Goal: Information Seeking & Learning: Learn about a topic

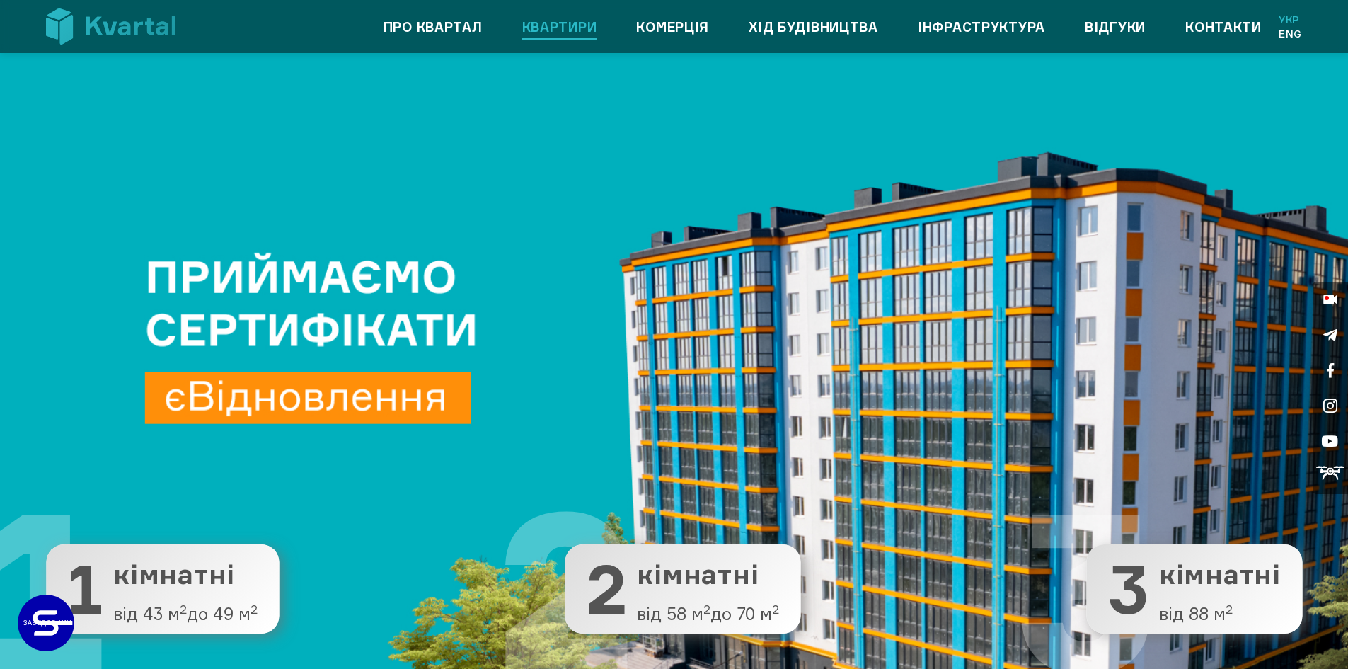
click at [561, 30] on link "Квартири" at bounding box center [559, 27] width 75 height 23
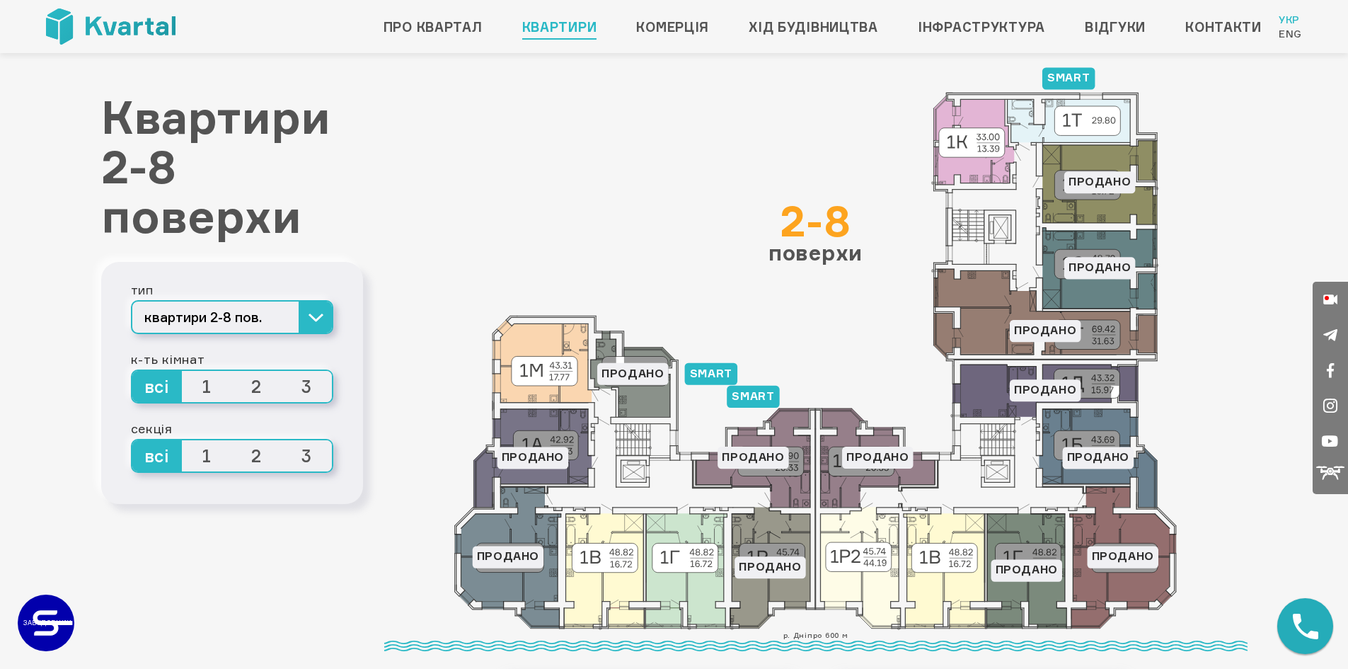
click at [210, 452] on span "1" at bounding box center [207, 455] width 50 height 31
click at [182, 440] on input "1" at bounding box center [182, 440] width 0 height 0
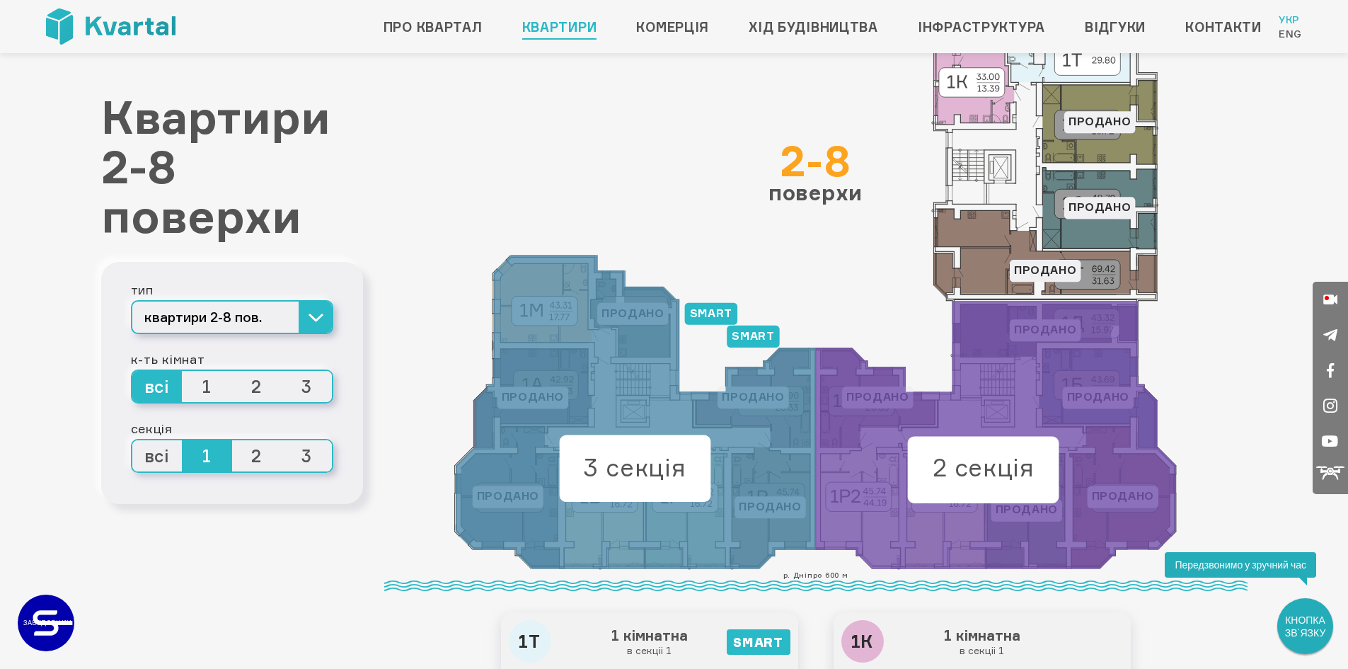
scroll to position [71, 0]
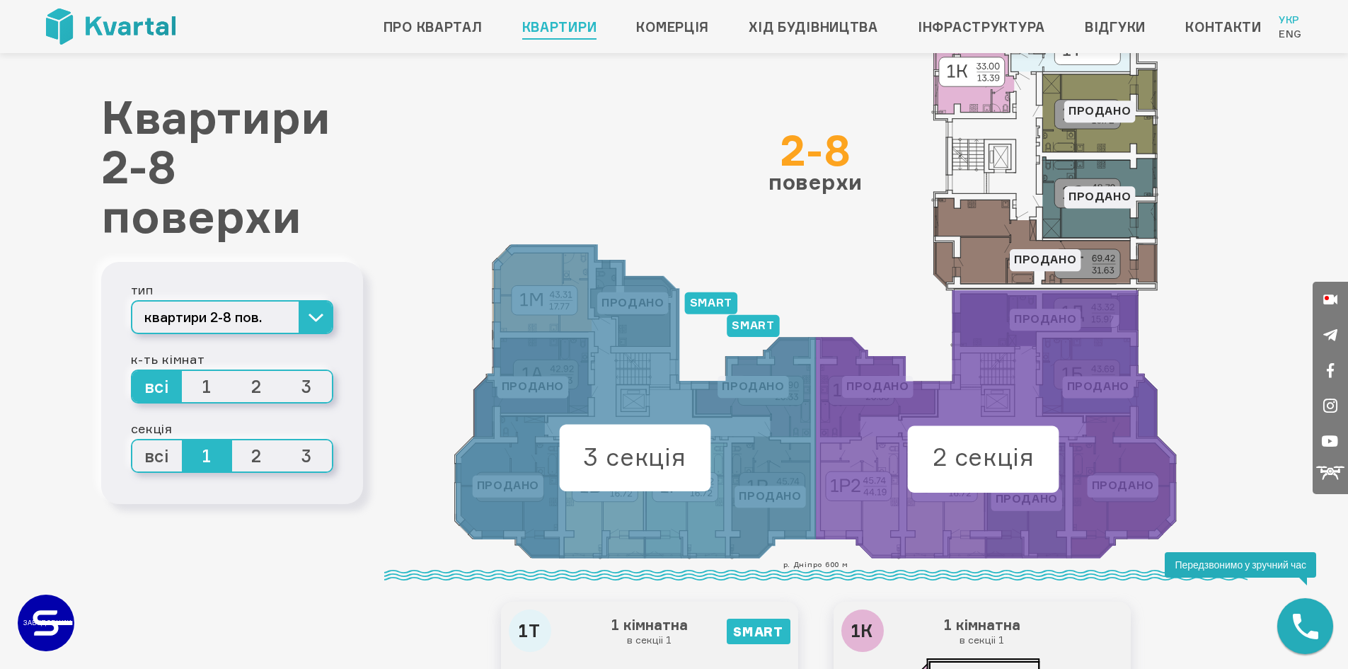
click at [251, 456] on span "2" at bounding box center [257, 455] width 50 height 31
click at [232, 440] on input "2" at bounding box center [232, 440] width 0 height 0
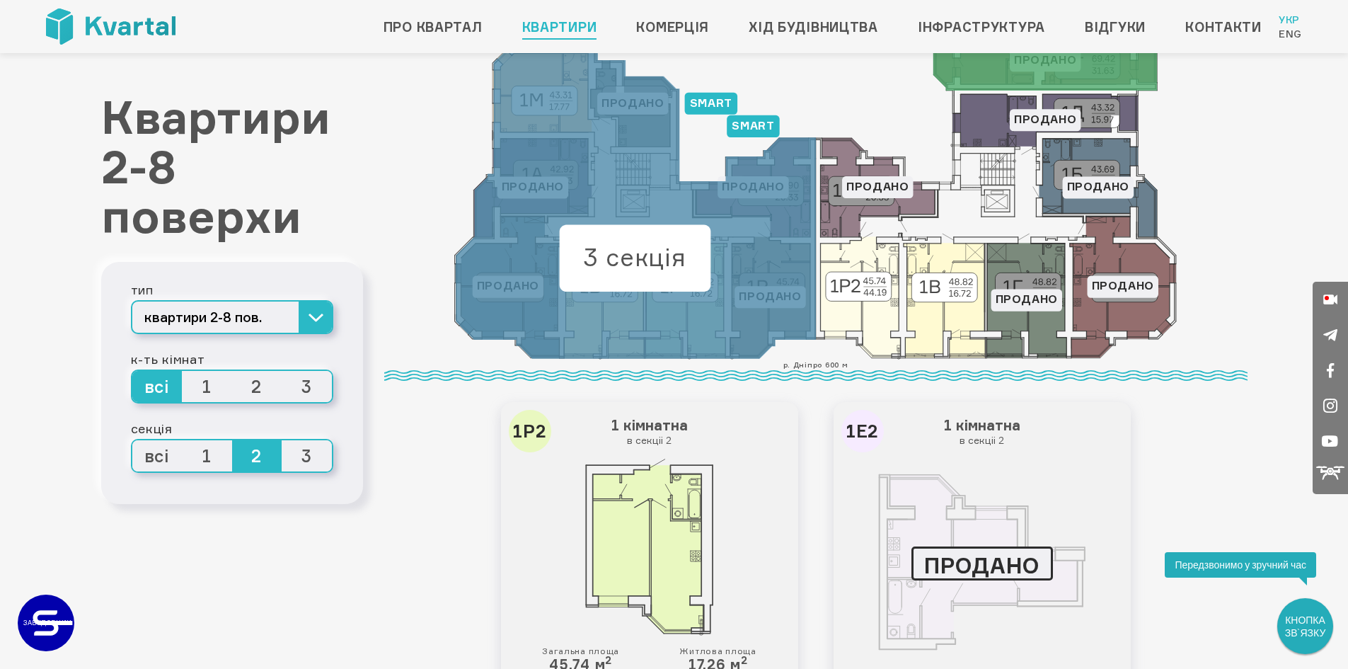
scroll to position [283, 0]
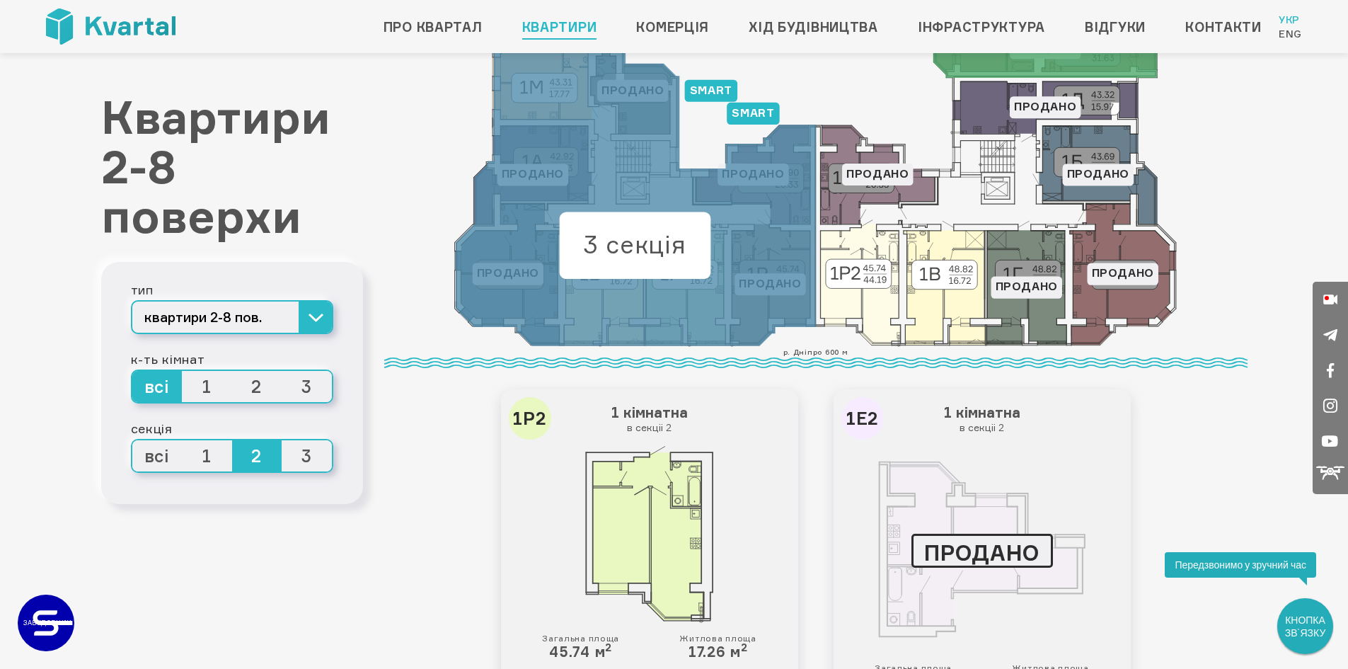
click at [338, 327] on div "тип квартири 2-8 пов. квартири 2-8 пов. квартири 9-10 пов. квартири 11 пов. ком…" at bounding box center [232, 383] width 262 height 242
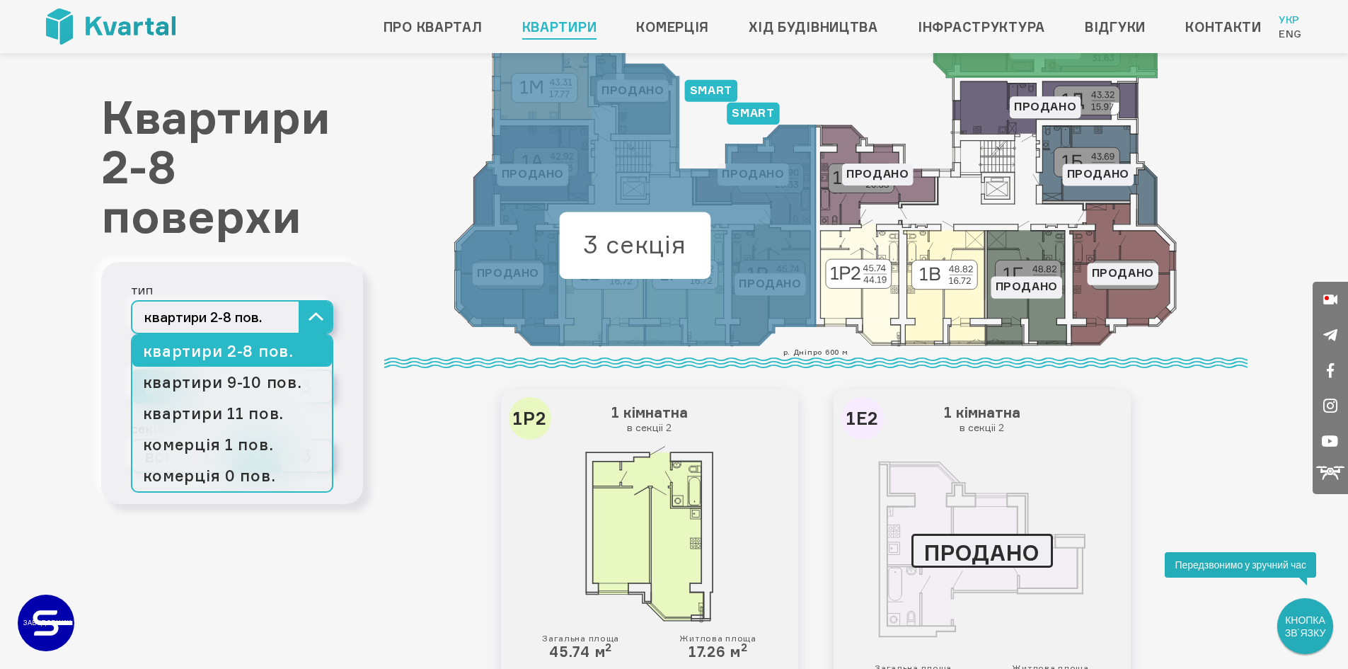
click at [318, 326] on button "квартири 2-8 пов." at bounding box center [232, 317] width 202 height 34
click at [259, 388] on link "квартири 9-10 пов." at bounding box center [232, 382] width 200 height 31
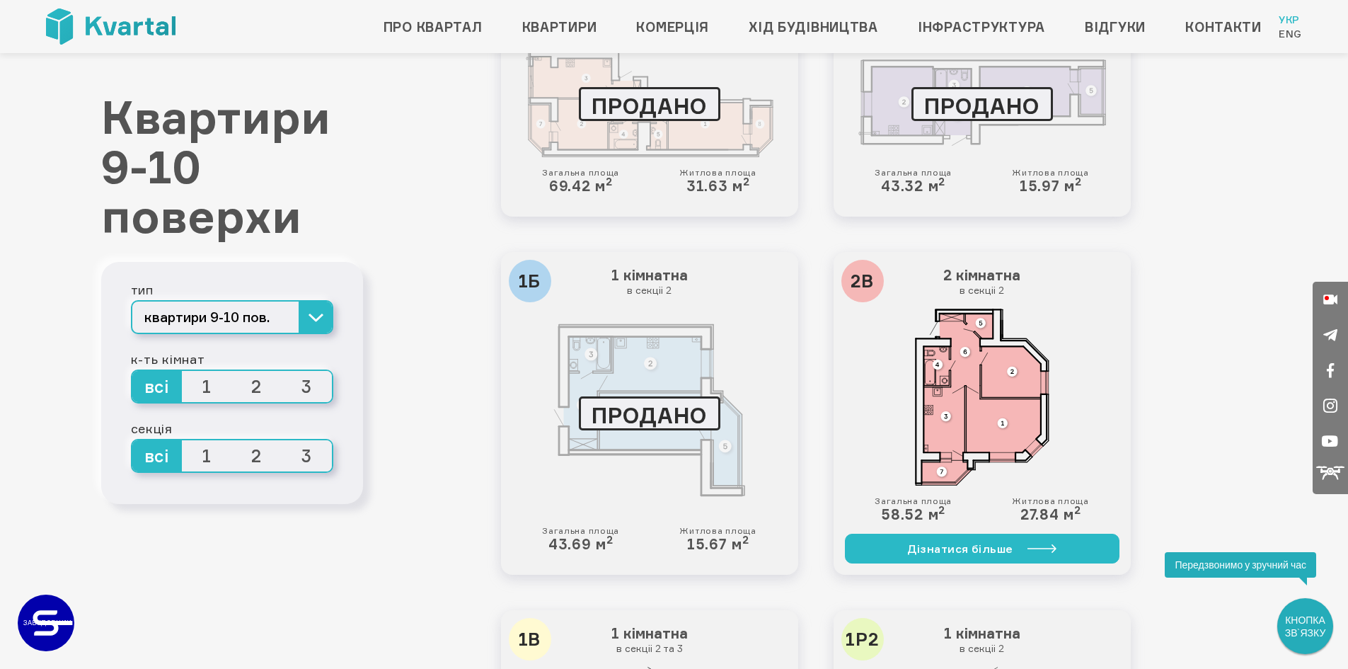
scroll to position [1281, 0]
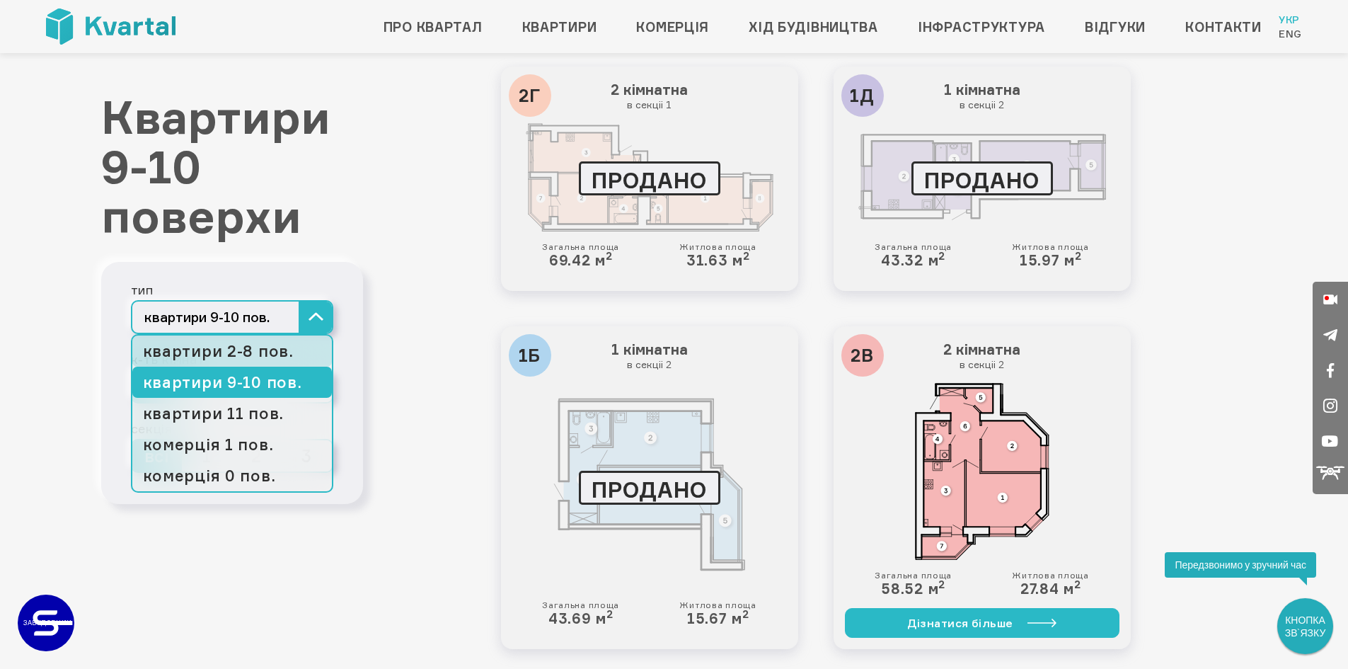
click at [266, 343] on link "квартири 2-8 пов." at bounding box center [232, 350] width 200 height 31
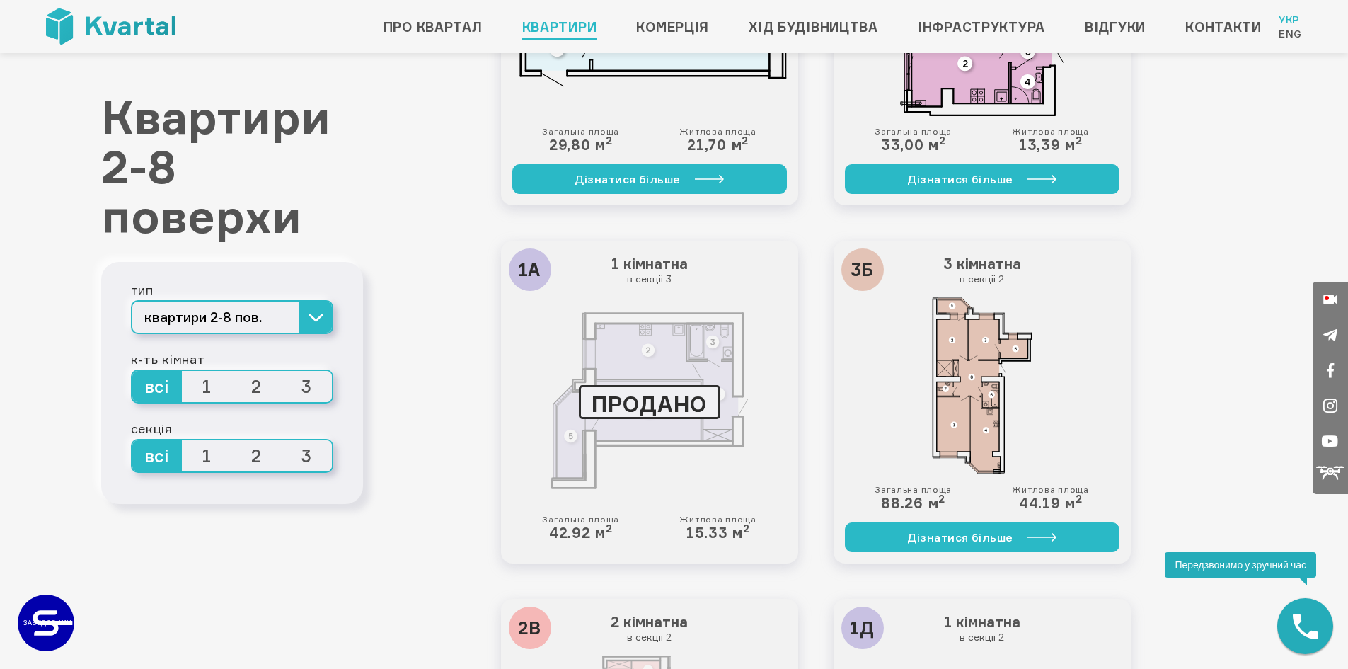
scroll to position [1840, 0]
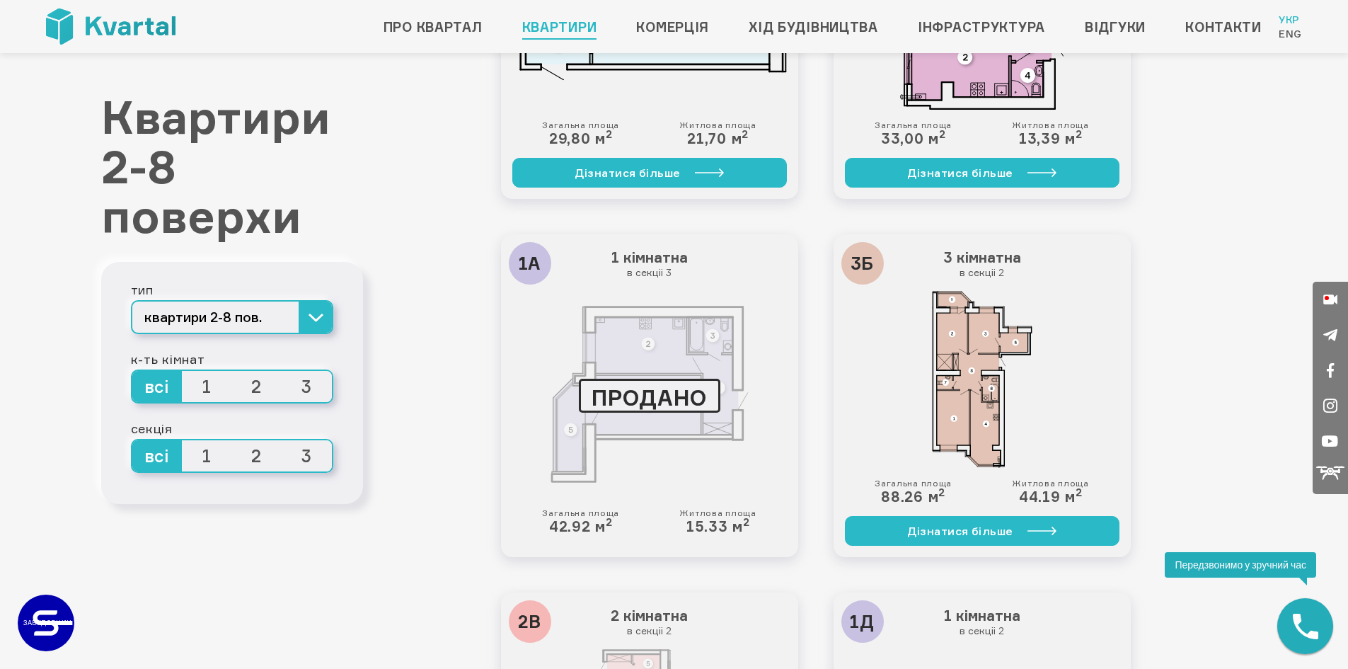
click at [974, 399] on img at bounding box center [983, 379] width 142 height 177
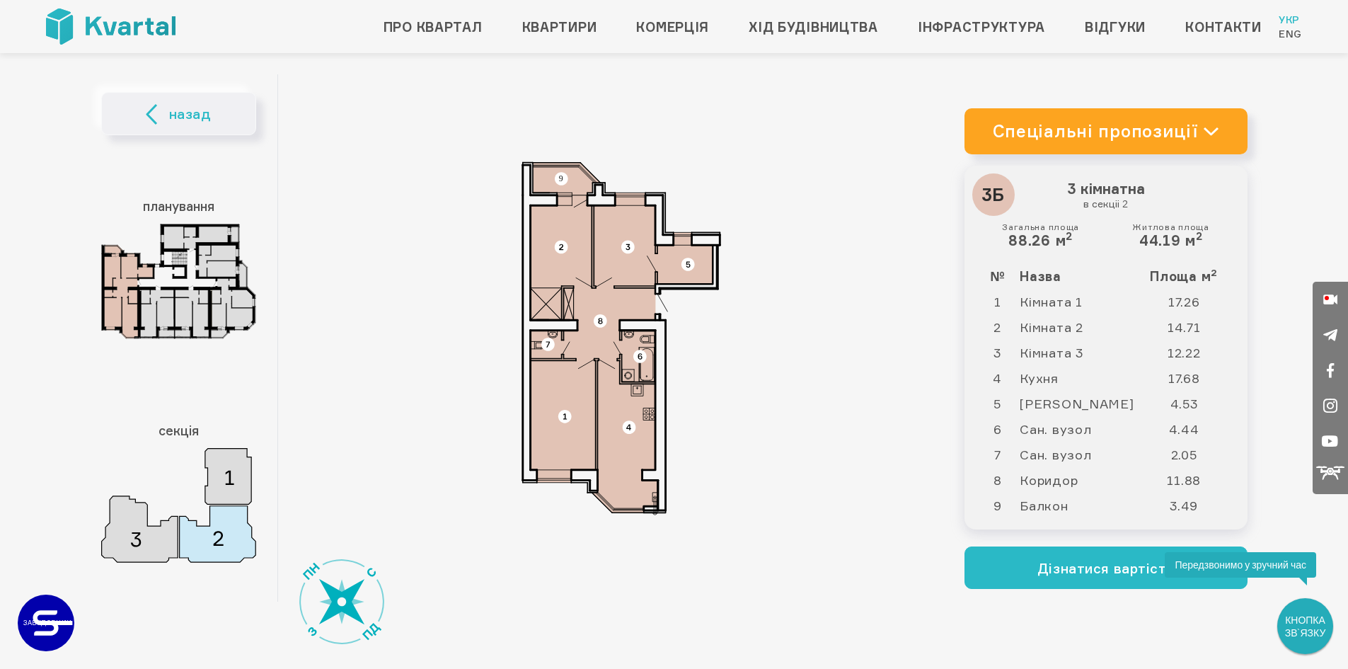
click at [591, 335] on img at bounding box center [621, 338] width 283 height 354
